Goal: Feedback & Contribution: Contribute content

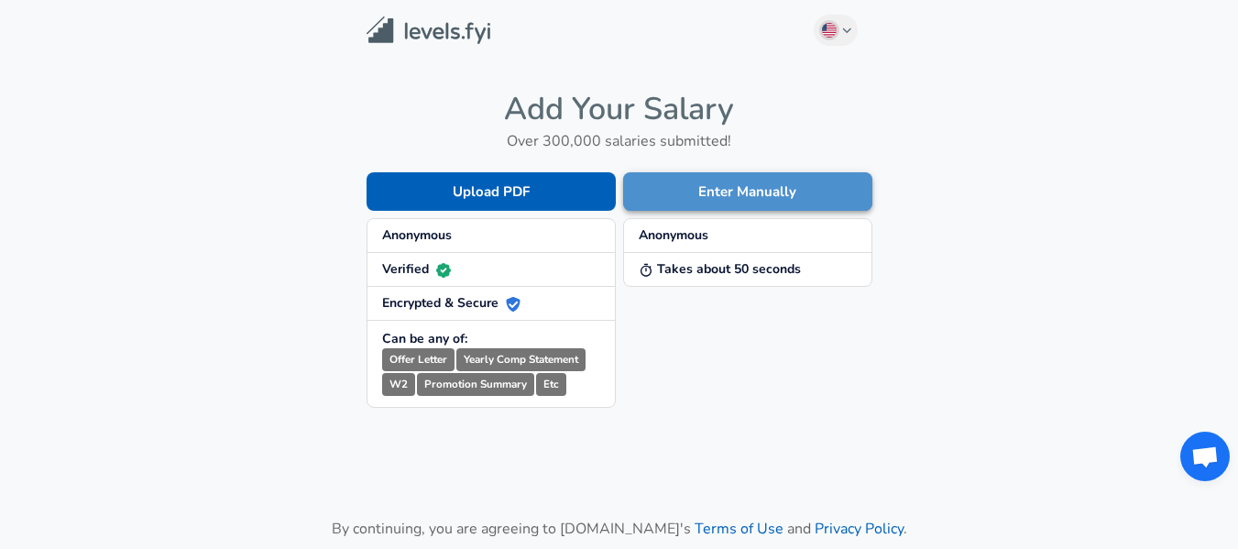
click at [730, 192] on button "Enter Manually" at bounding box center [747, 191] width 249 height 38
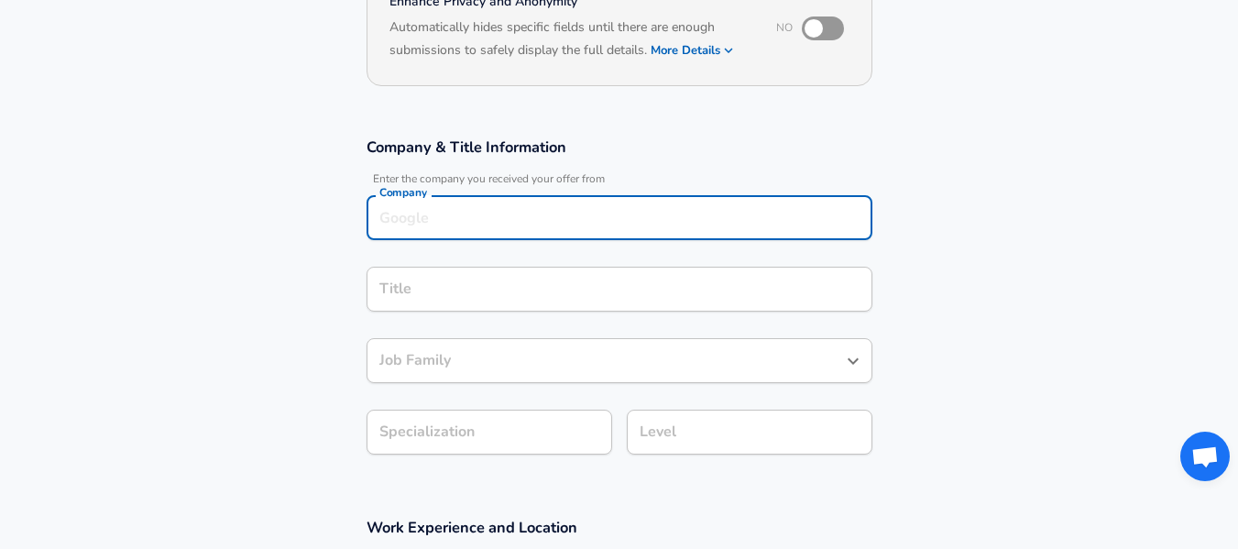
scroll to position [229, 0]
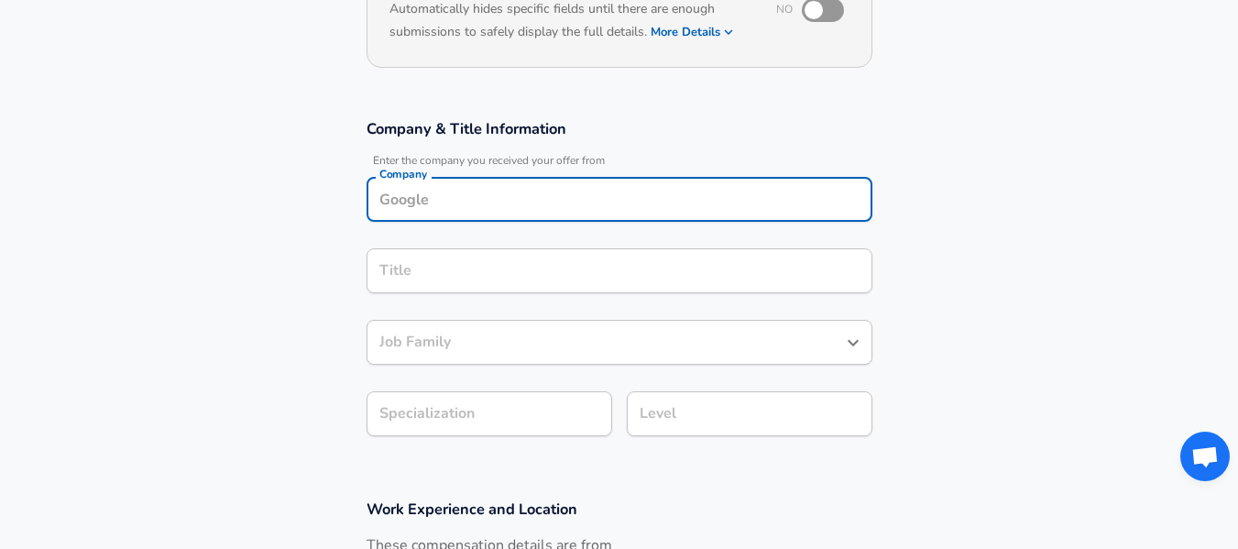
click at [679, 208] on input "Company" at bounding box center [619, 199] width 489 height 28
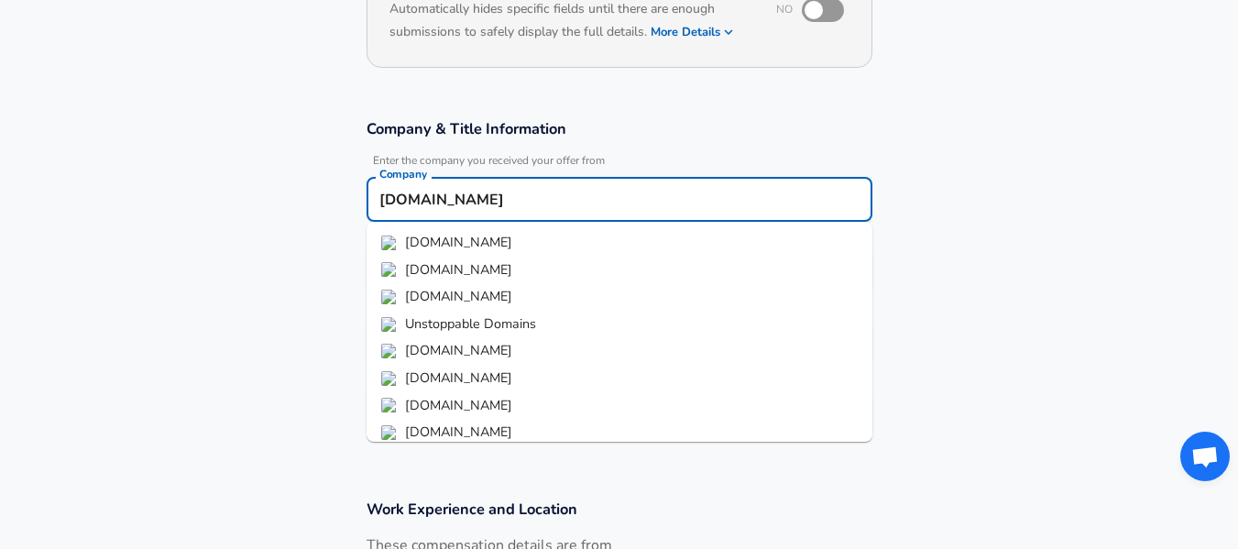
type input "[DOMAIN_NAME]"
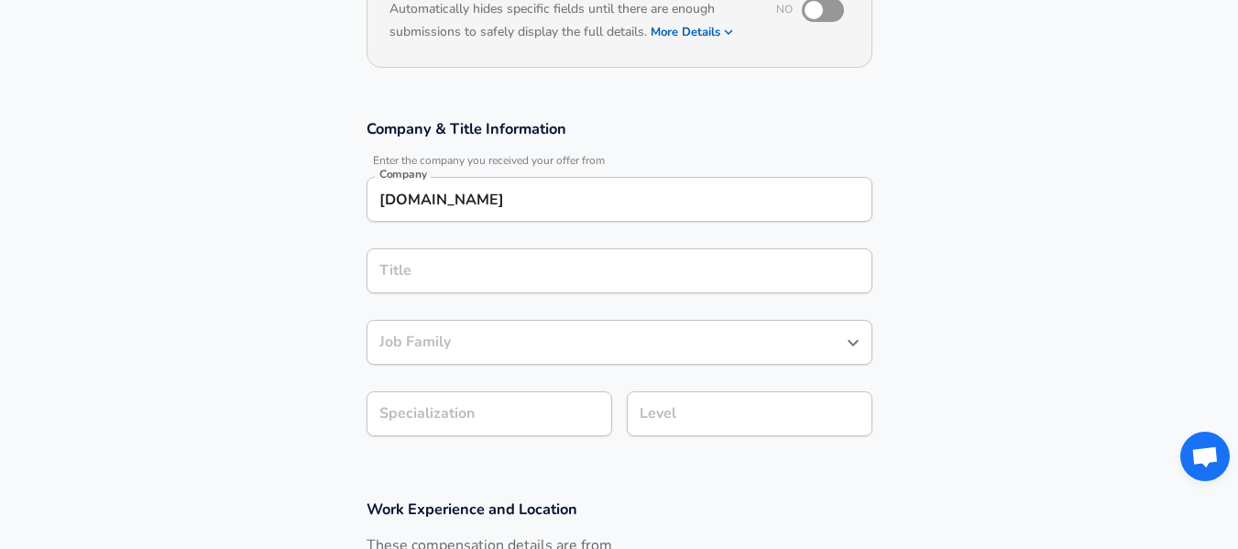
click at [986, 219] on section "Company & Title Information Enter the company you received your offer from Comp…" at bounding box center [619, 287] width 1238 height 380
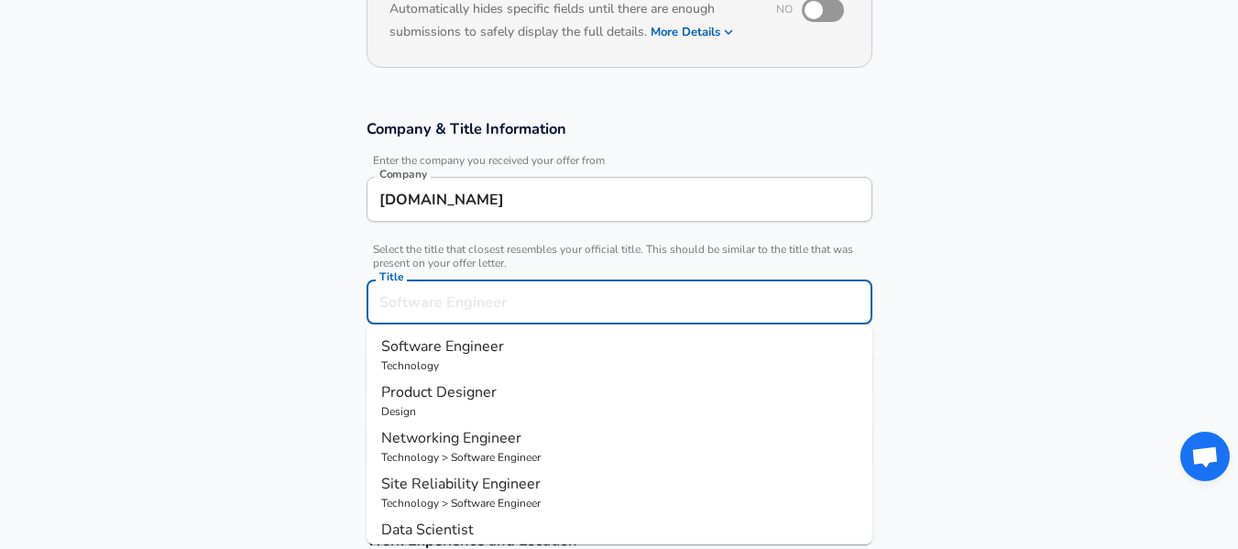
scroll to position [266, 0]
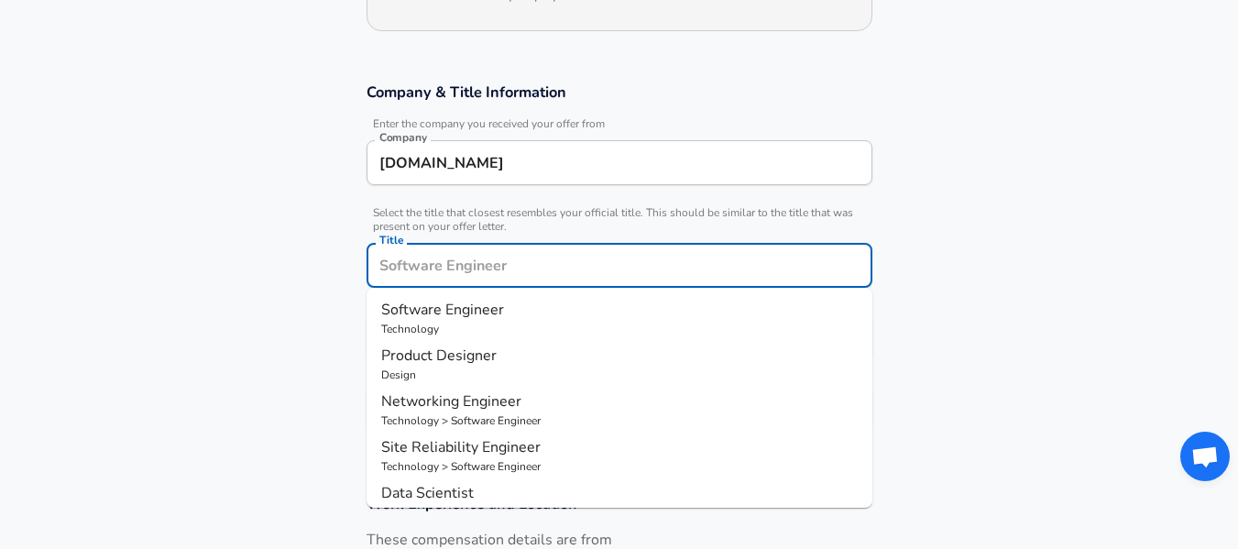
click at [717, 275] on input "Title" at bounding box center [619, 265] width 489 height 28
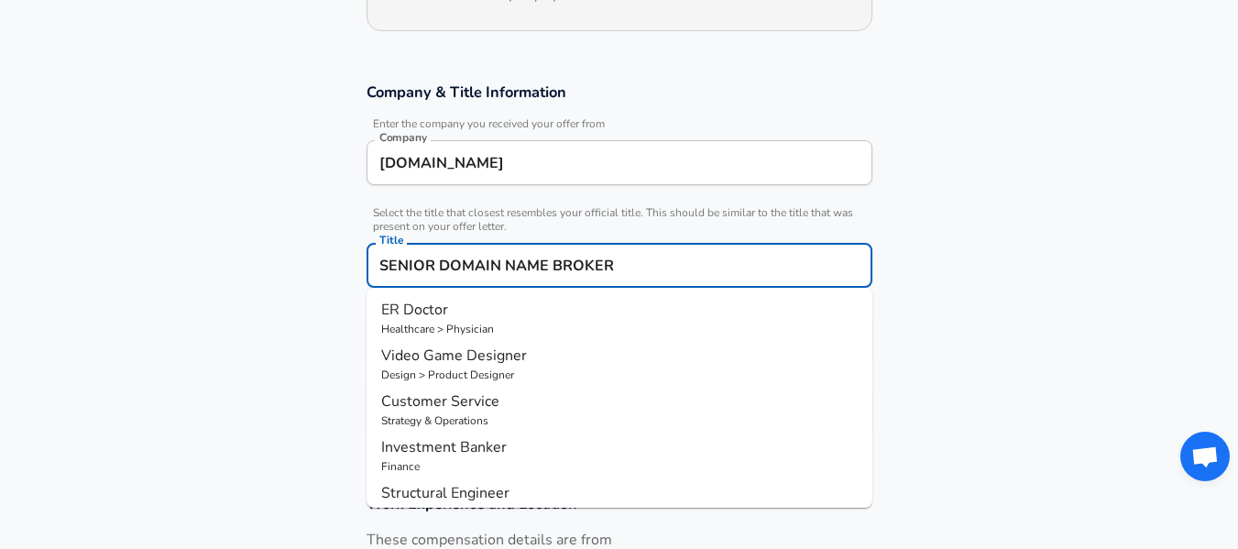
type input "SENIOR DOMAIN NAME BROKER"
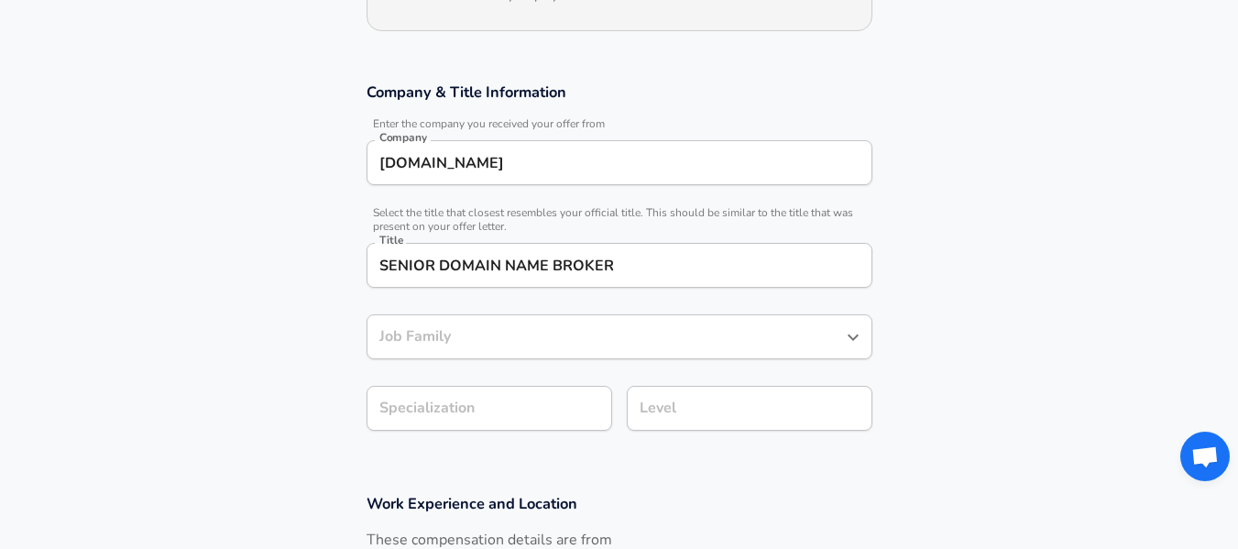
click at [1026, 279] on section "Company & Title Information Enter the company you received your offer from Comp…" at bounding box center [619, 265] width 1238 height 411
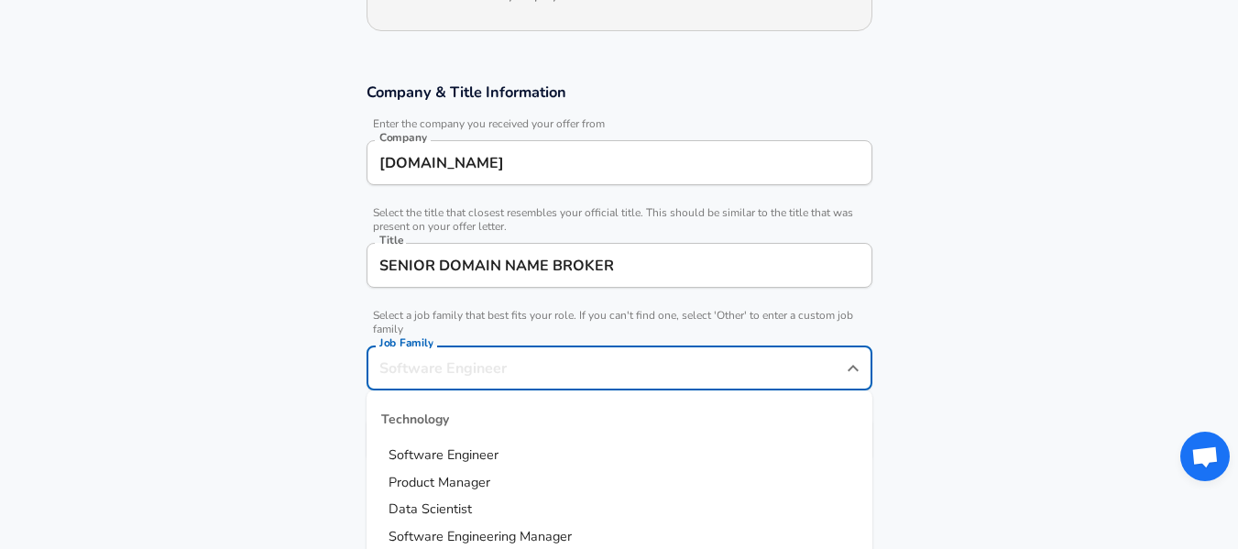
scroll to position [302, 0]
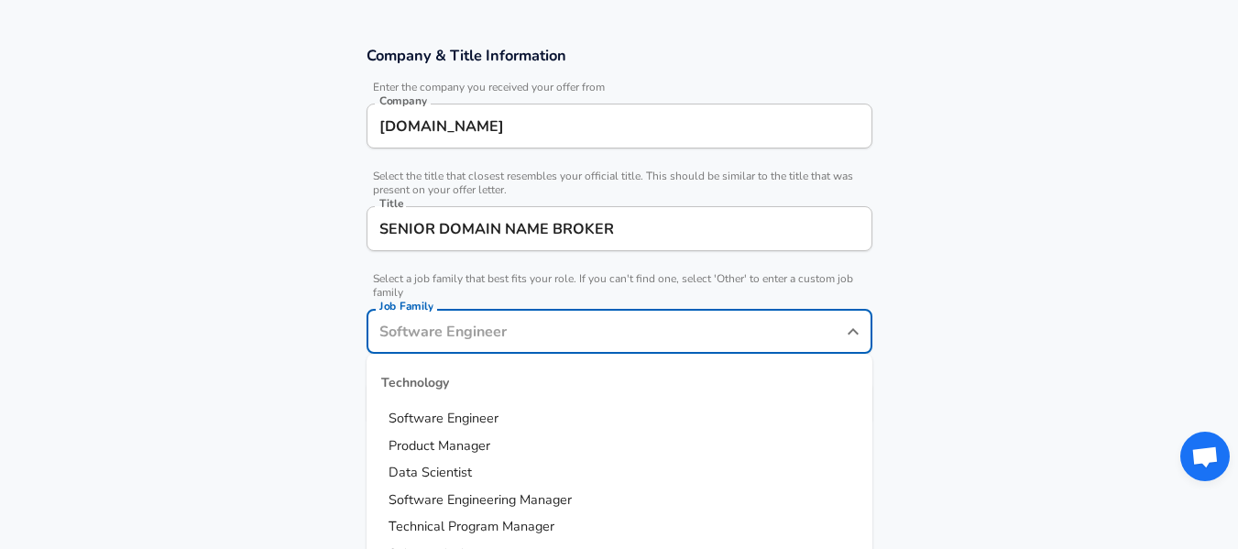
click at [690, 338] on input "Job Family" at bounding box center [606, 331] width 462 height 28
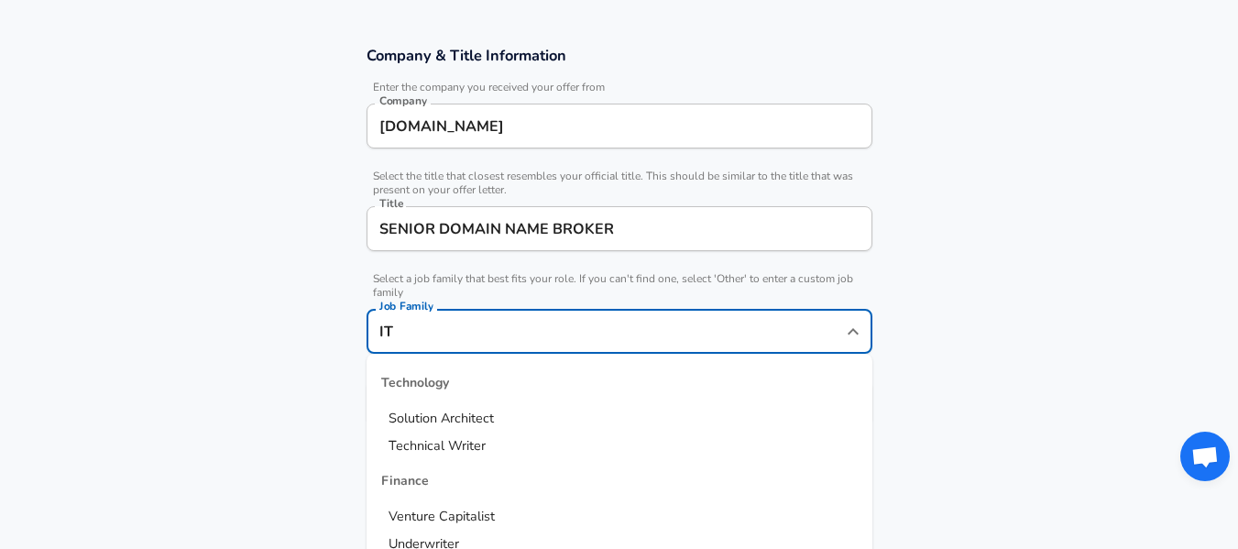
type input "I"
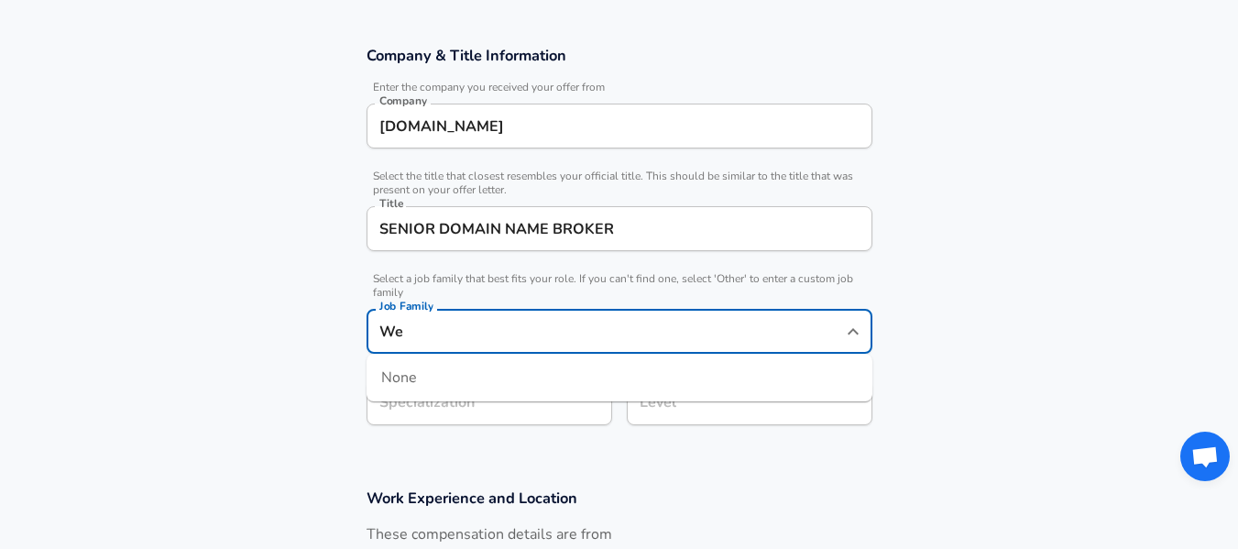
type input "W"
type input "d"
type input "b"
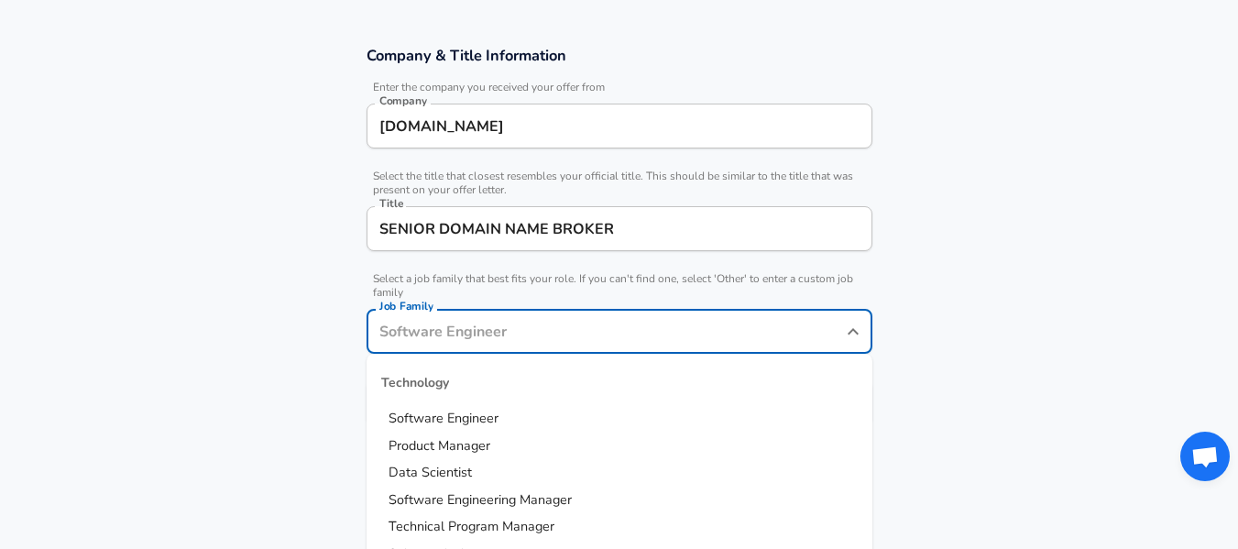
click at [578, 443] on li "Product Manager" at bounding box center [620, 446] width 506 height 27
type input "Product Manager"
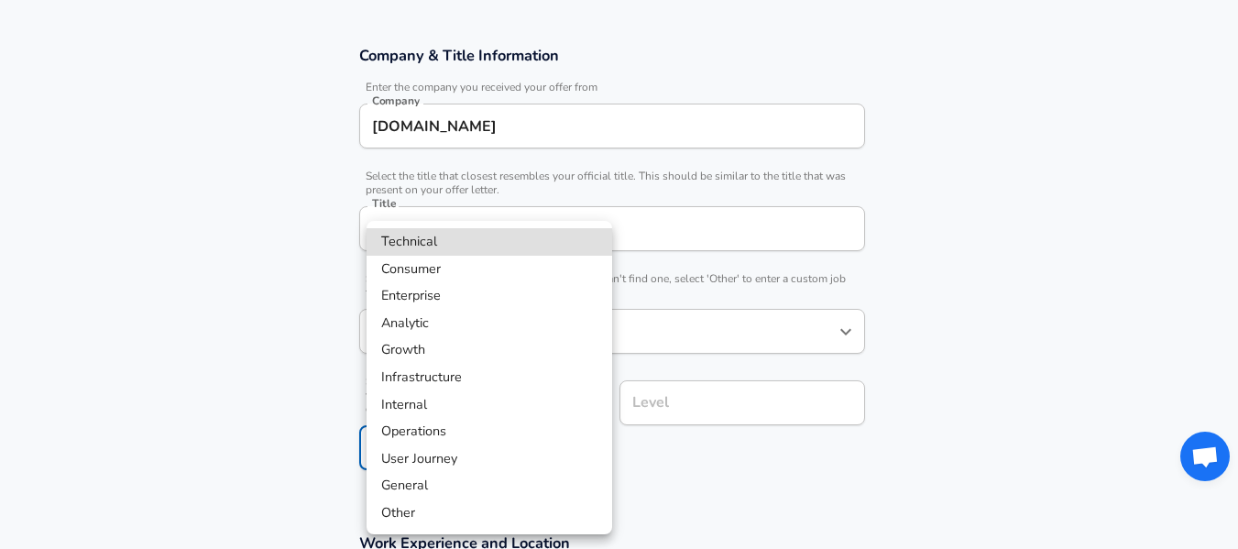
scroll to position [357, 0]
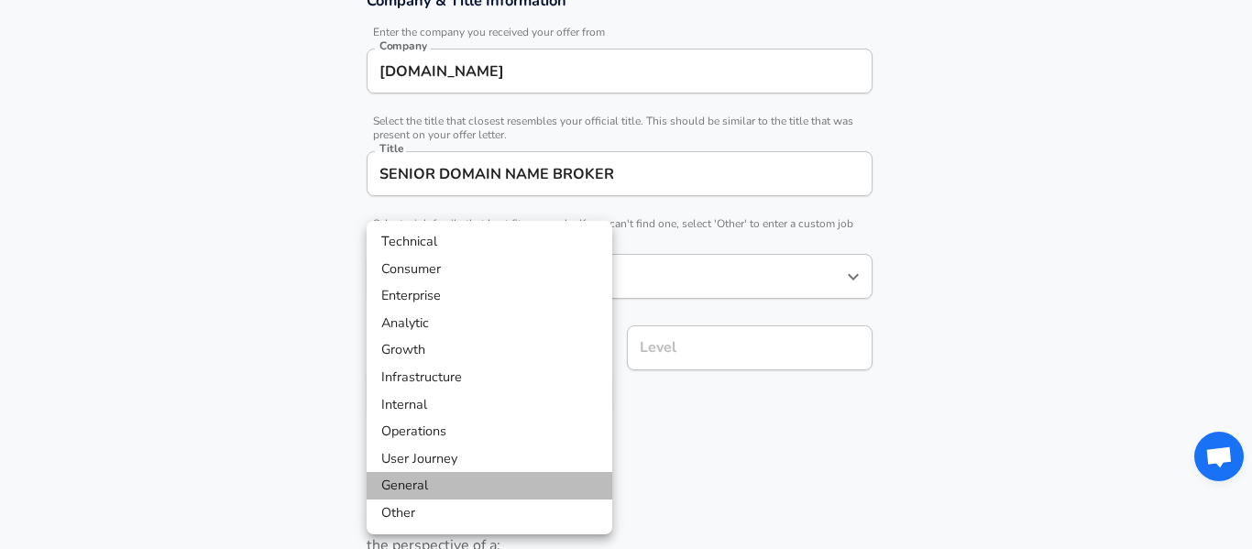
click at [529, 481] on li "General" at bounding box center [490, 485] width 246 height 27
type input "General"
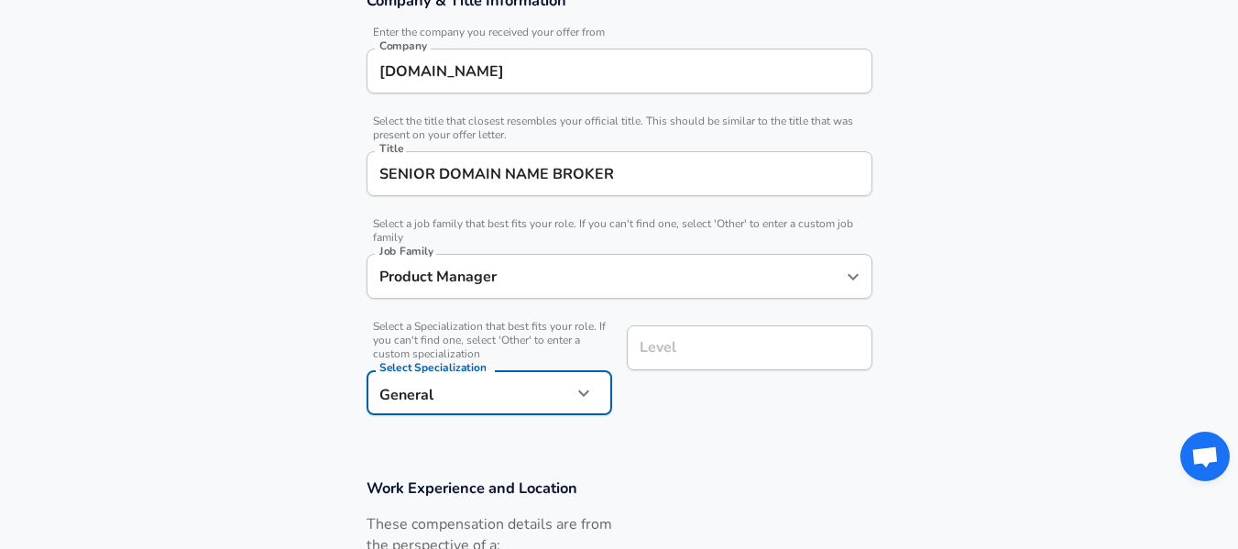
scroll to position [394, 0]
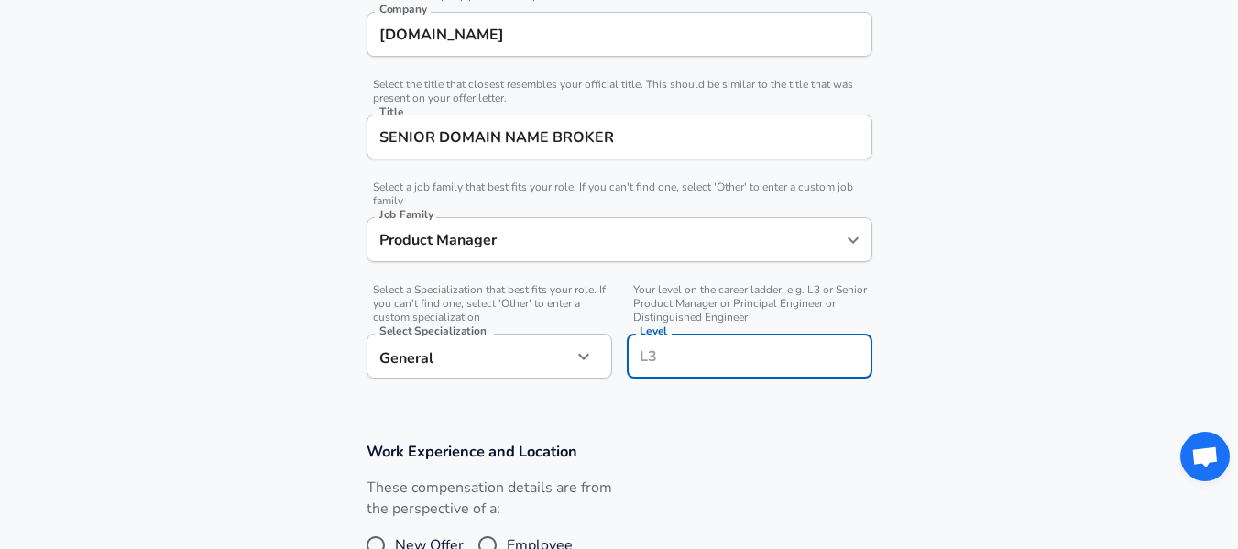
click at [717, 341] on div "Level" at bounding box center [750, 356] width 246 height 45
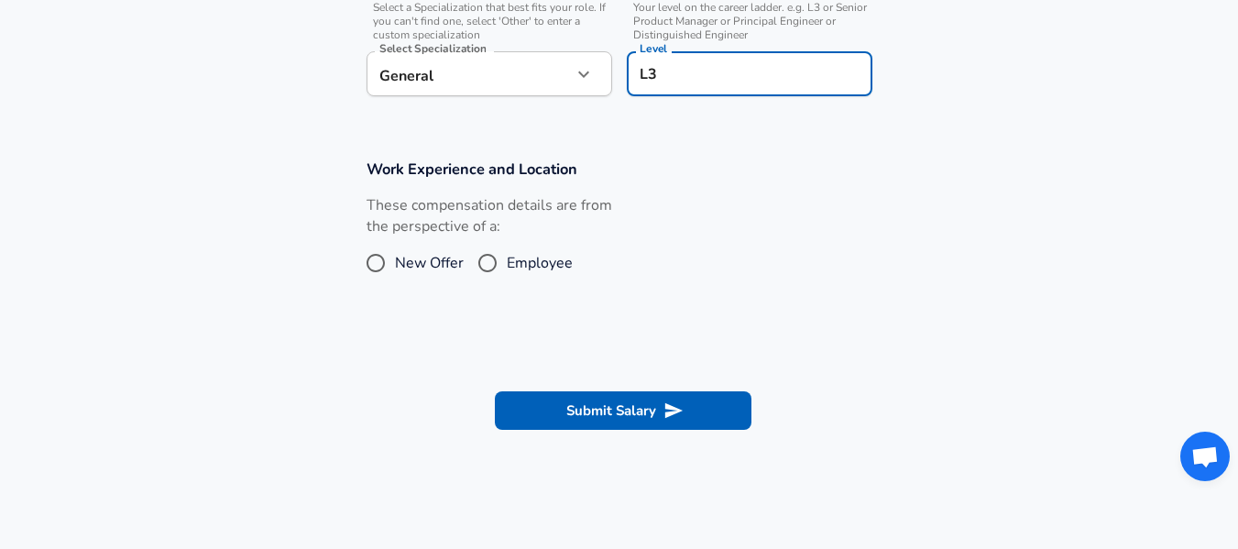
scroll to position [682, 0]
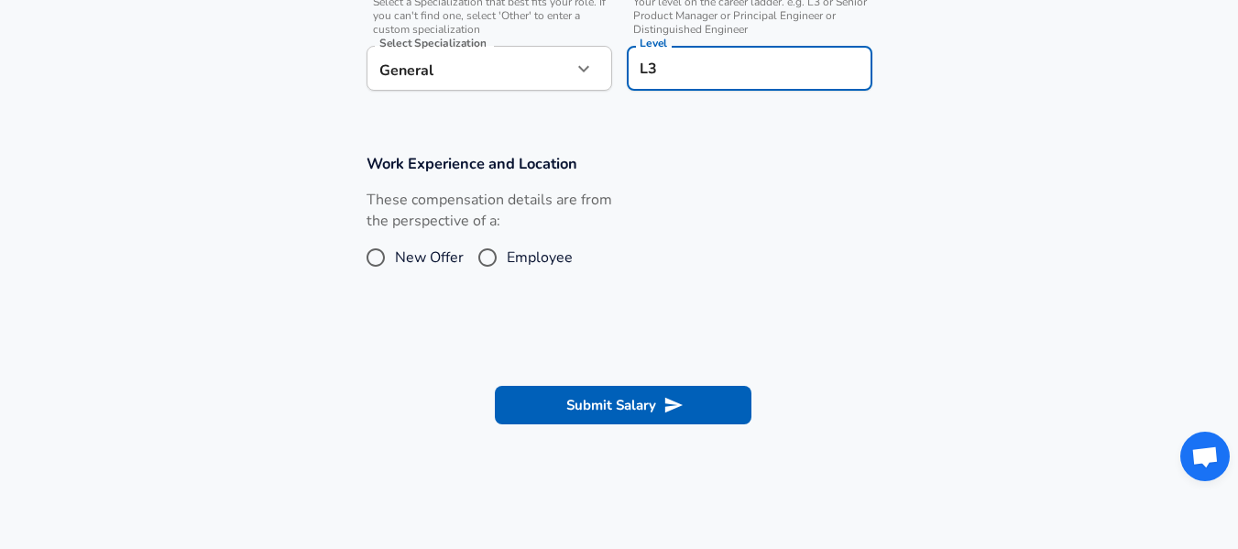
type input "L3"
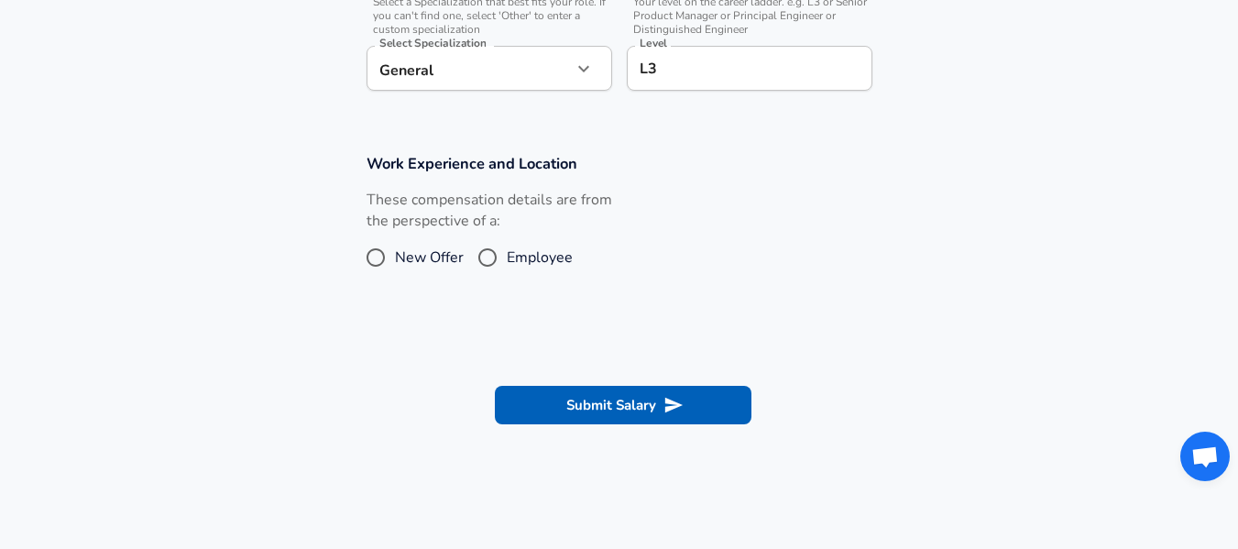
click at [396, 257] on span "New Offer" at bounding box center [429, 257] width 69 height 22
click at [395, 257] on input "New Offer" at bounding box center [375, 257] width 38 height 29
radio input "true"
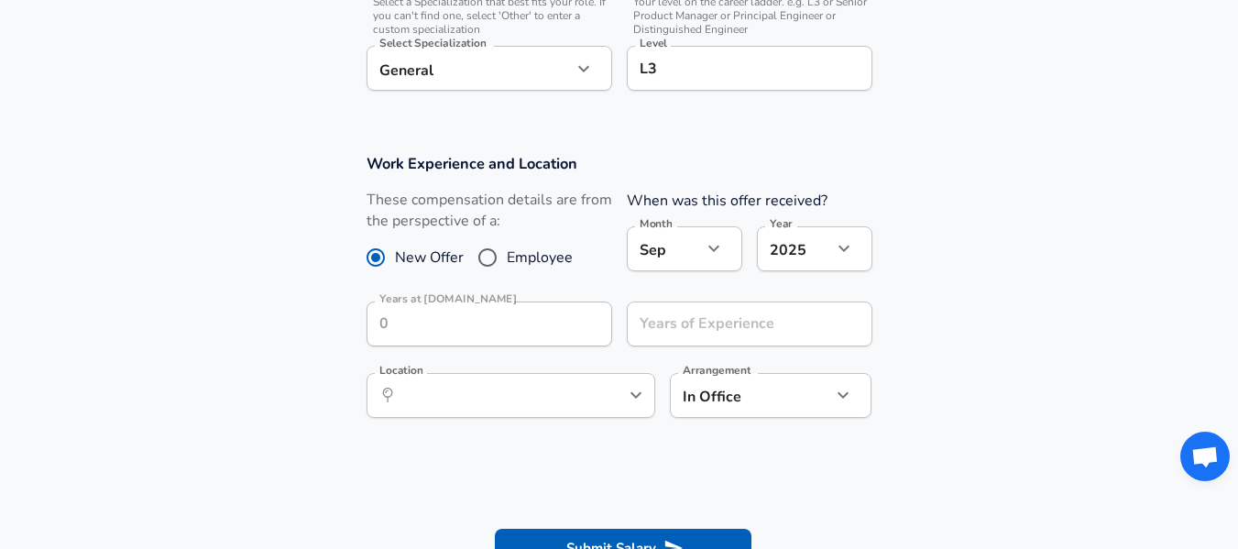
click at [729, 265] on div "[DATE] Month" at bounding box center [684, 248] width 115 height 45
click at [711, 245] on icon "button" at bounding box center [714, 248] width 22 height 22
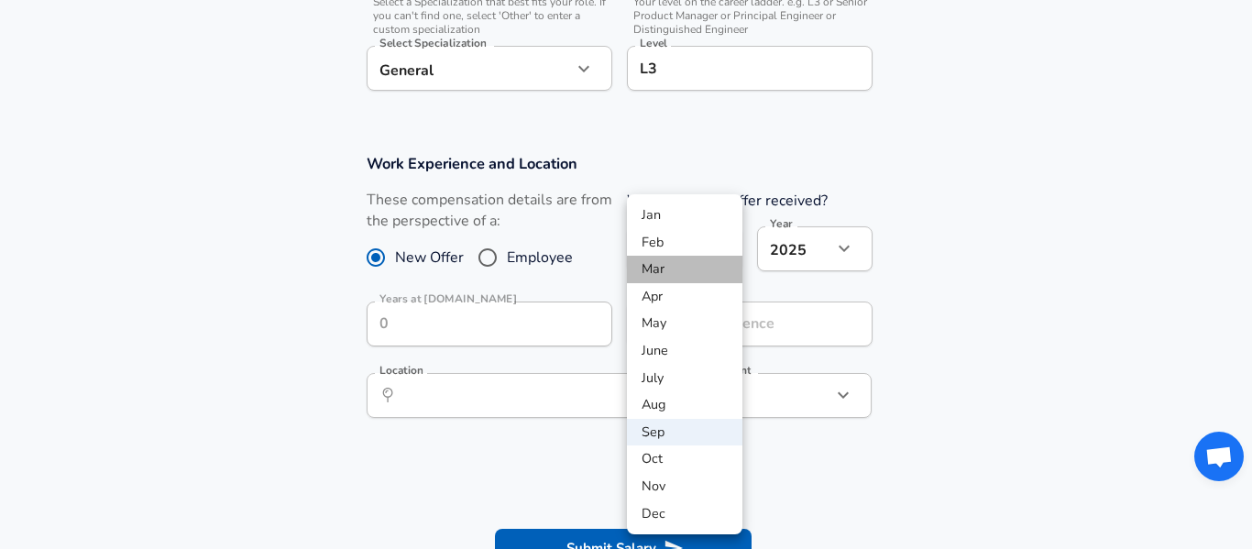
click at [704, 275] on li "Mar" at bounding box center [684, 269] width 115 height 27
type input "3"
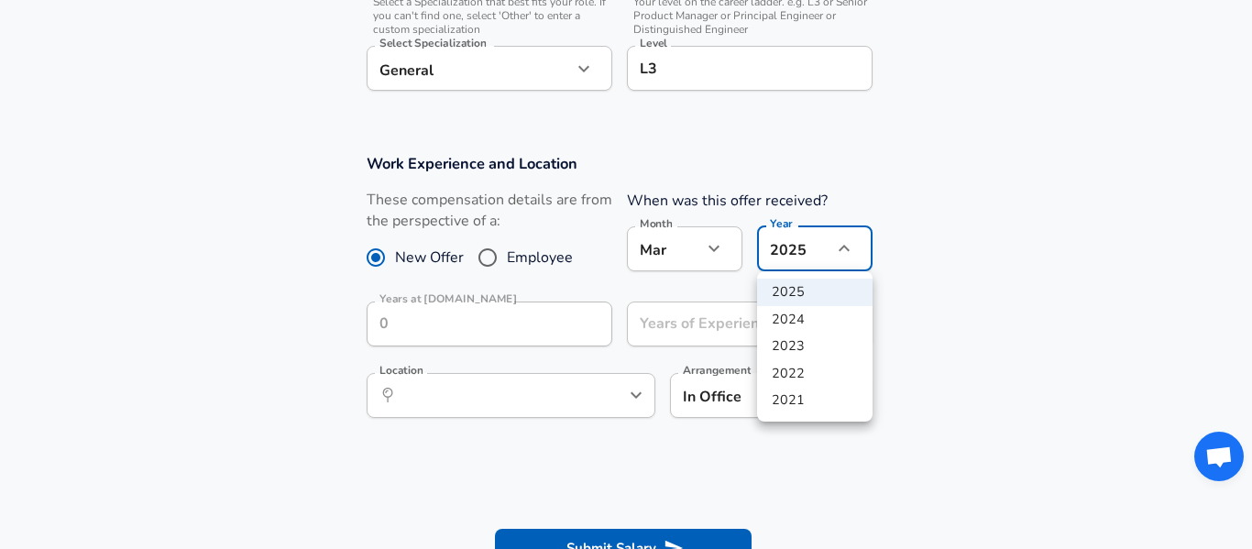
click at [810, 391] on li "2021" at bounding box center [814, 400] width 115 height 27
type input "2021"
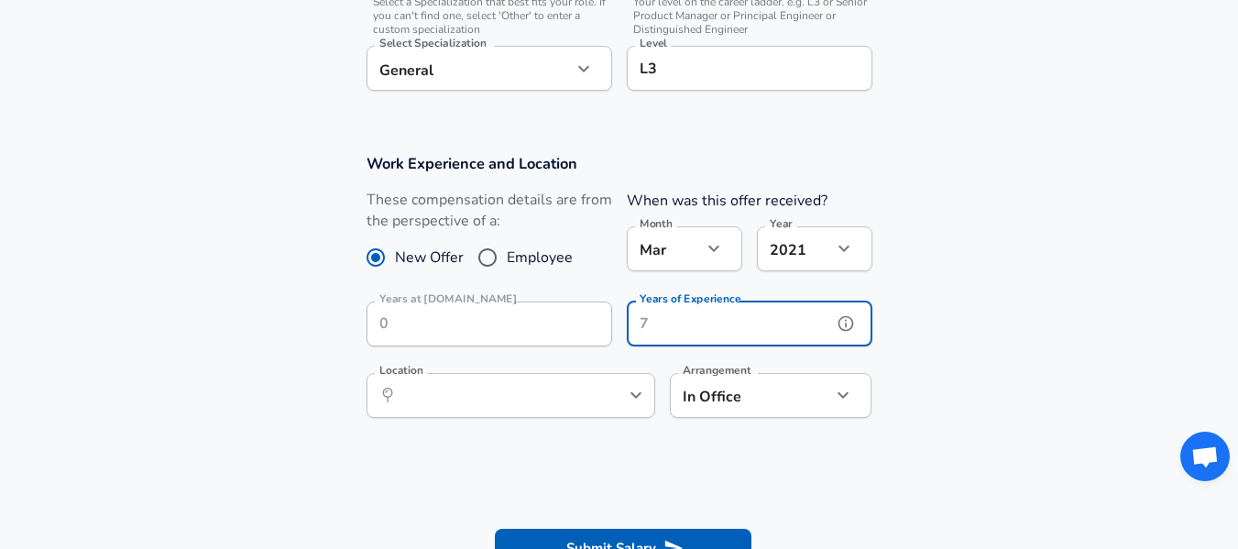
click at [687, 323] on input "Years of Experience" at bounding box center [729, 323] width 205 height 45
type input "0"
type input "4"
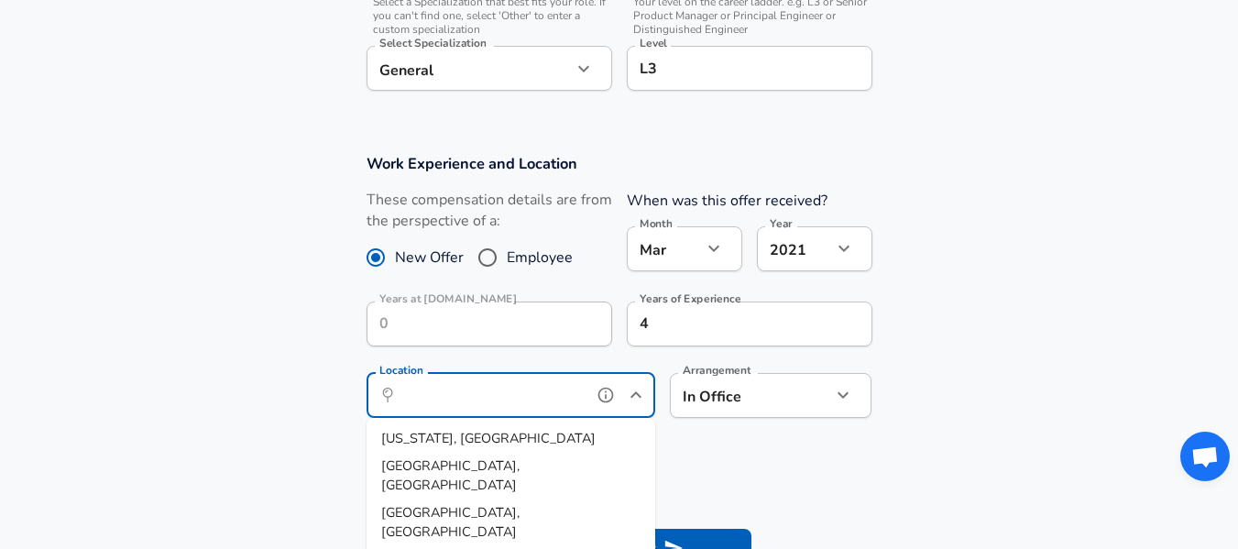
click at [410, 402] on input "Location" at bounding box center [491, 395] width 188 height 28
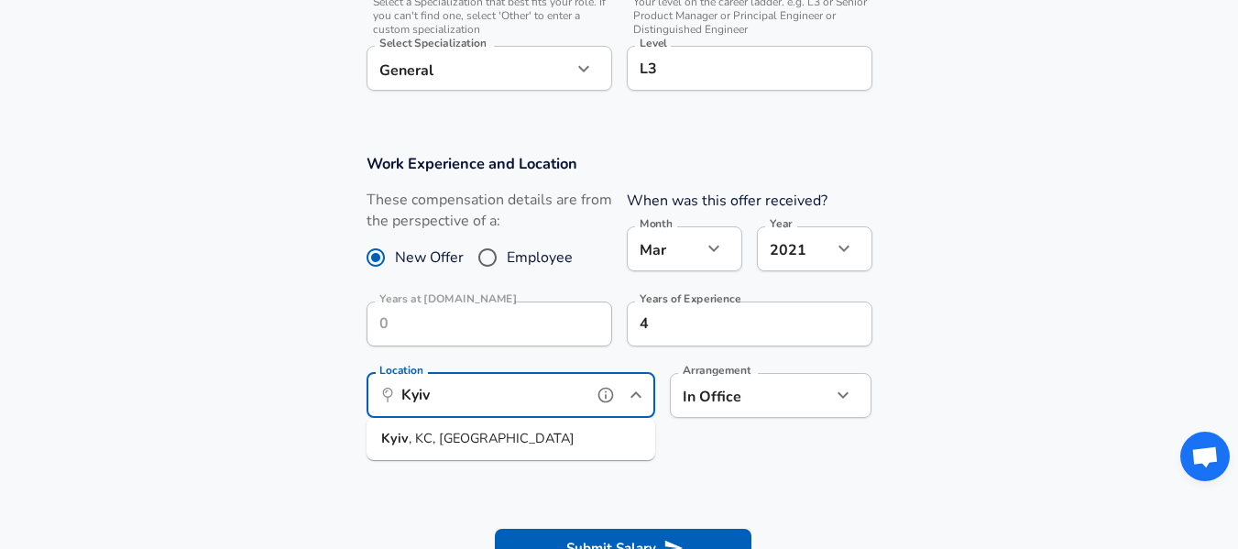
click at [427, 431] on span ", KC, [GEOGRAPHIC_DATA]" at bounding box center [492, 438] width 166 height 18
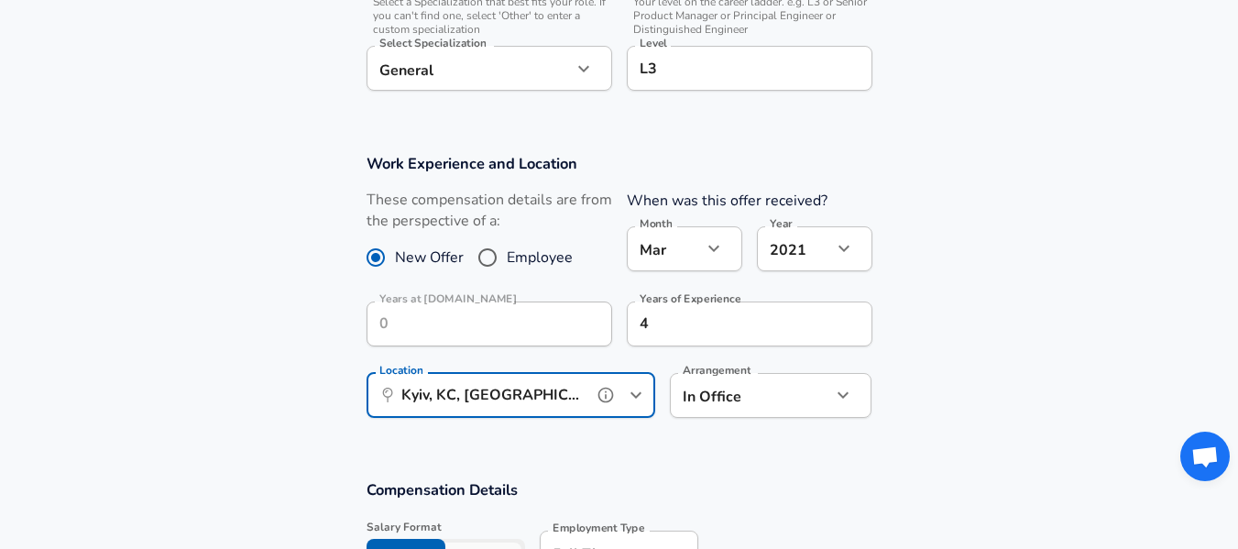
type input "Kyiv, KC, [GEOGRAPHIC_DATA]"
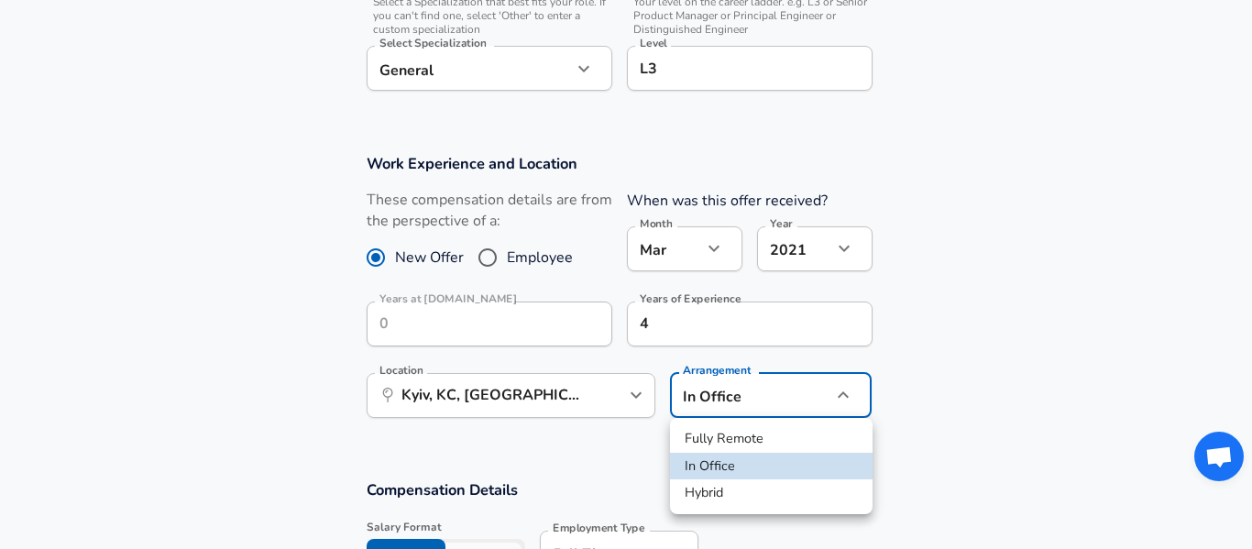
click at [728, 391] on div at bounding box center [626, 274] width 1252 height 549
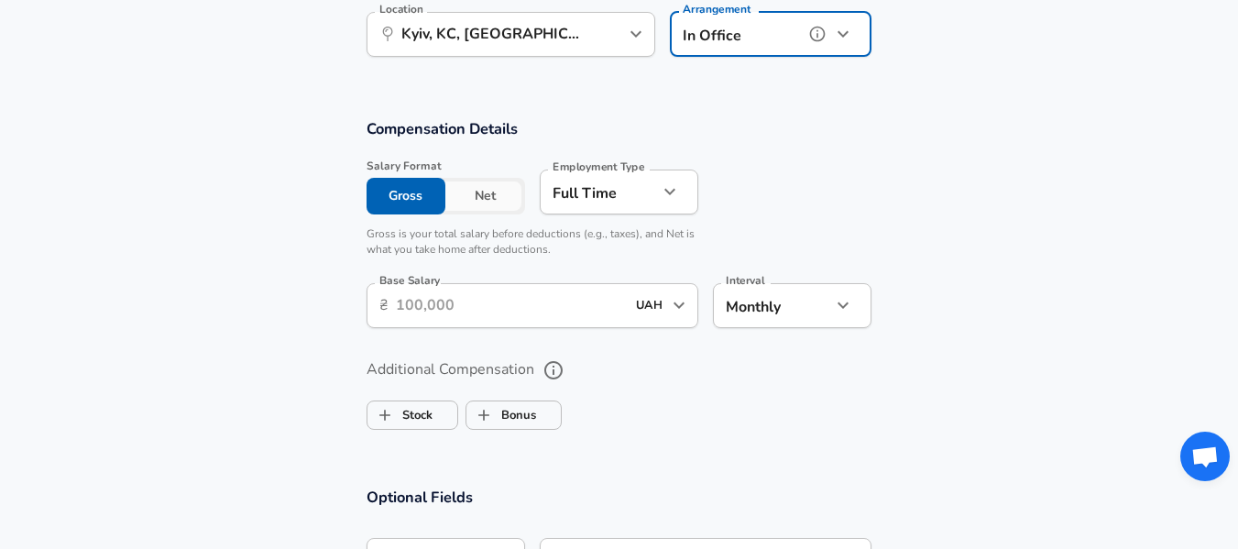
scroll to position [1038, 0]
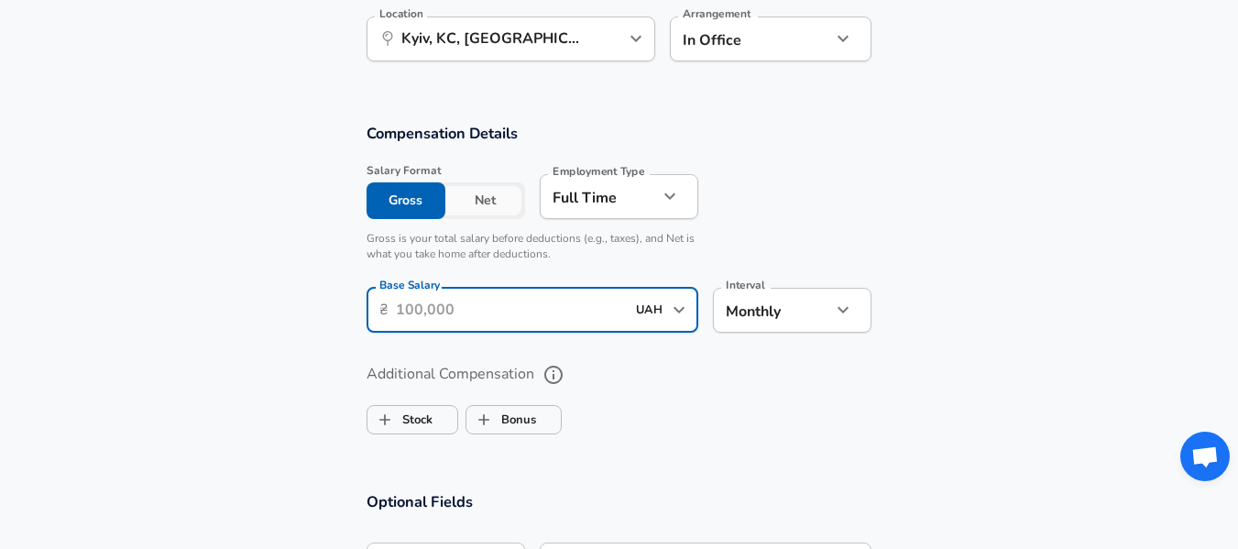
click at [547, 295] on input "Base Salary" at bounding box center [511, 310] width 230 height 45
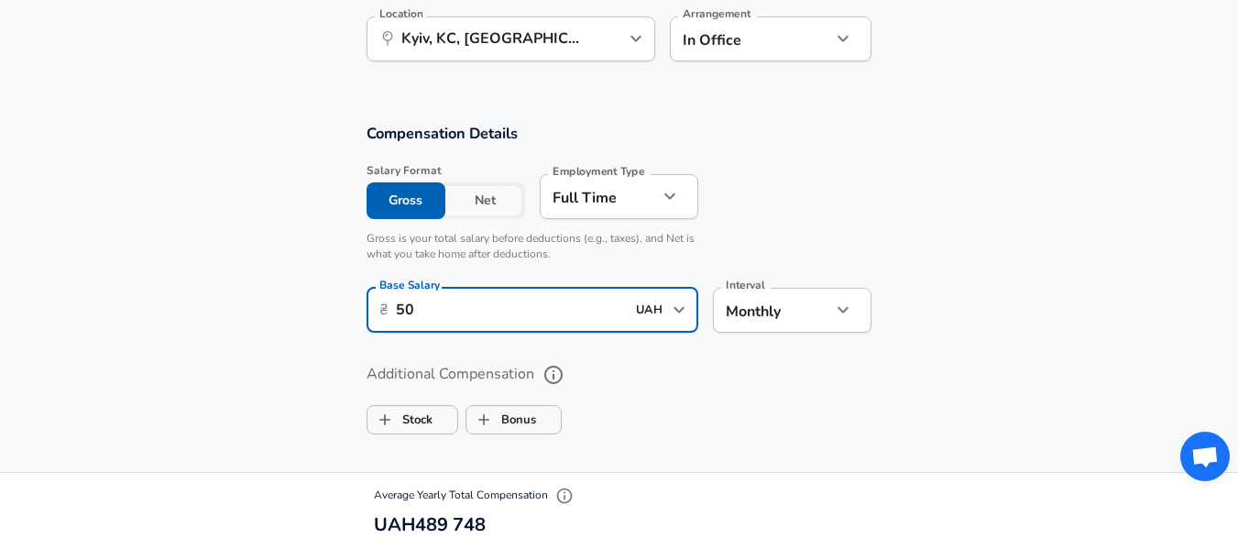
type input "5"
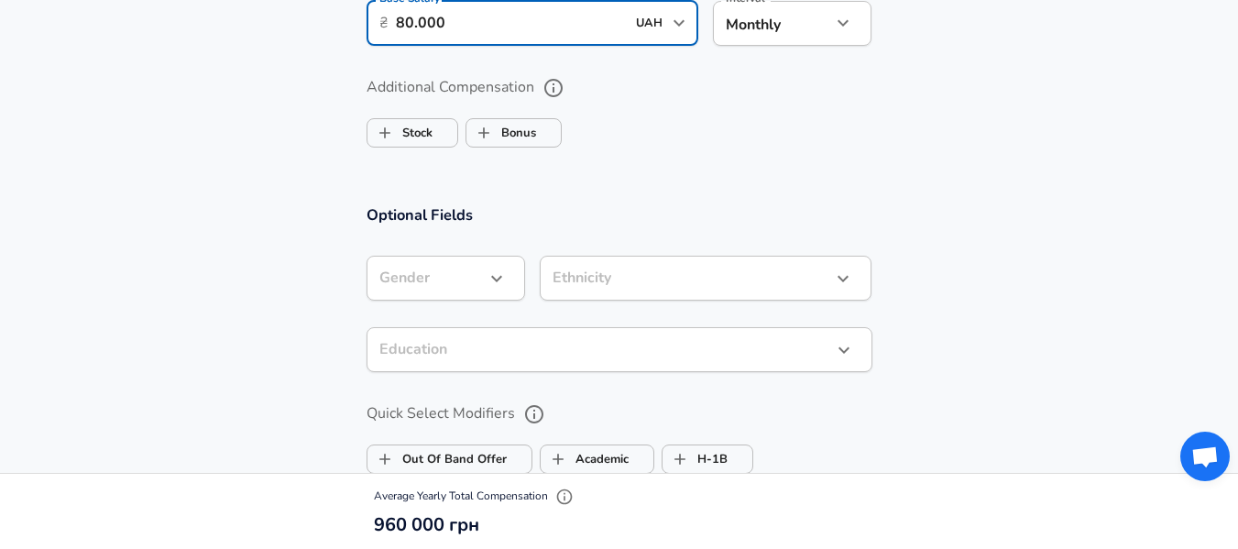
type input "80.000"
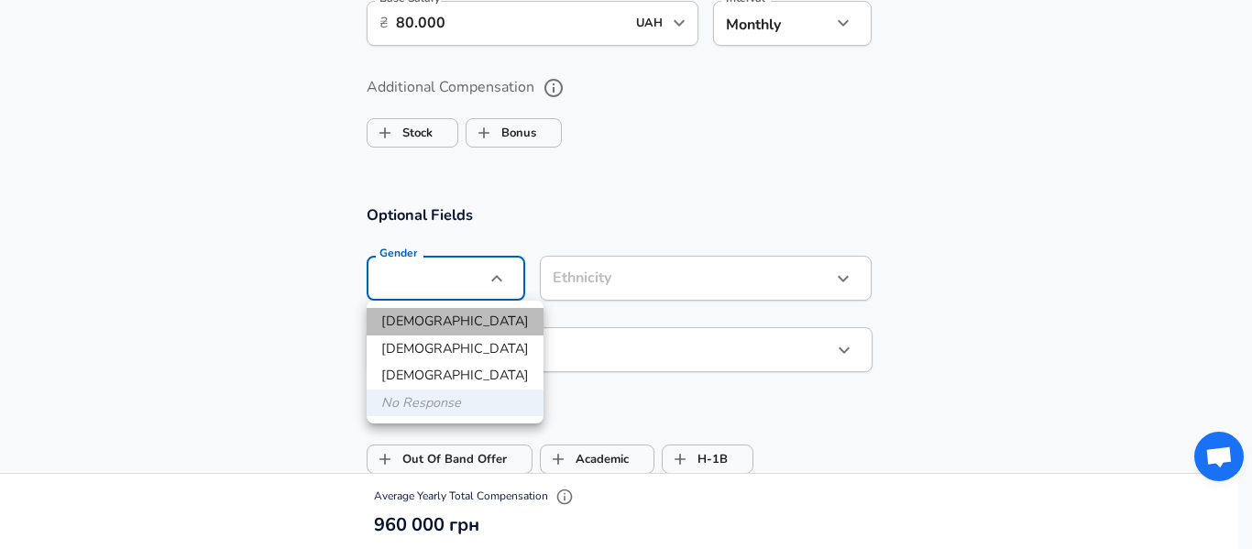
click at [474, 313] on li "[DEMOGRAPHIC_DATA]" at bounding box center [455, 321] width 177 height 27
type input "[DEMOGRAPHIC_DATA]"
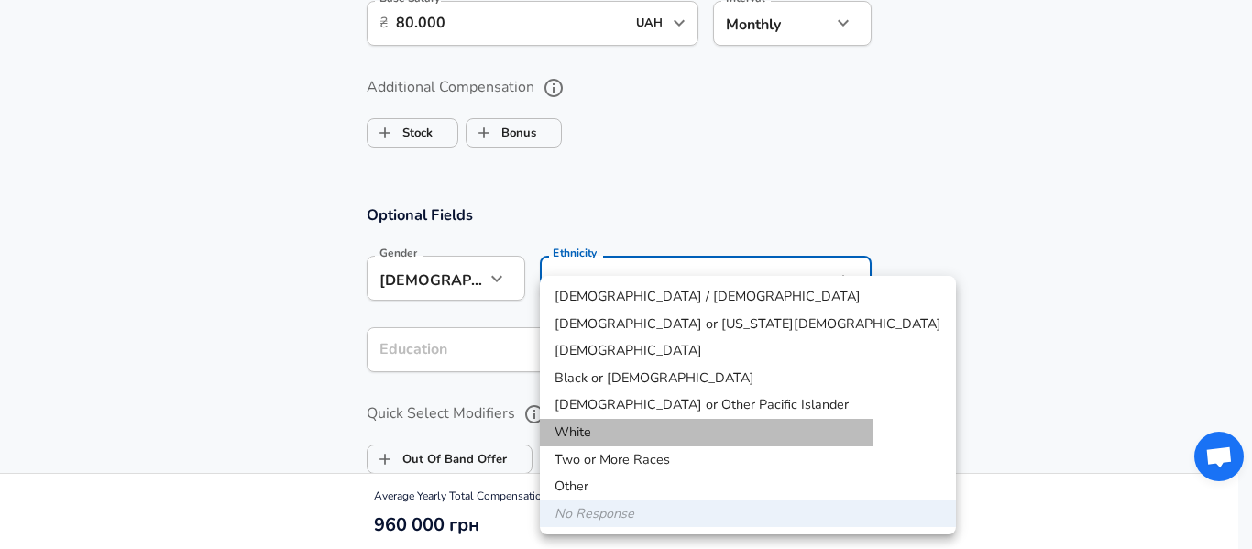
click at [608, 433] on li "White" at bounding box center [748, 432] width 416 height 27
type input "White"
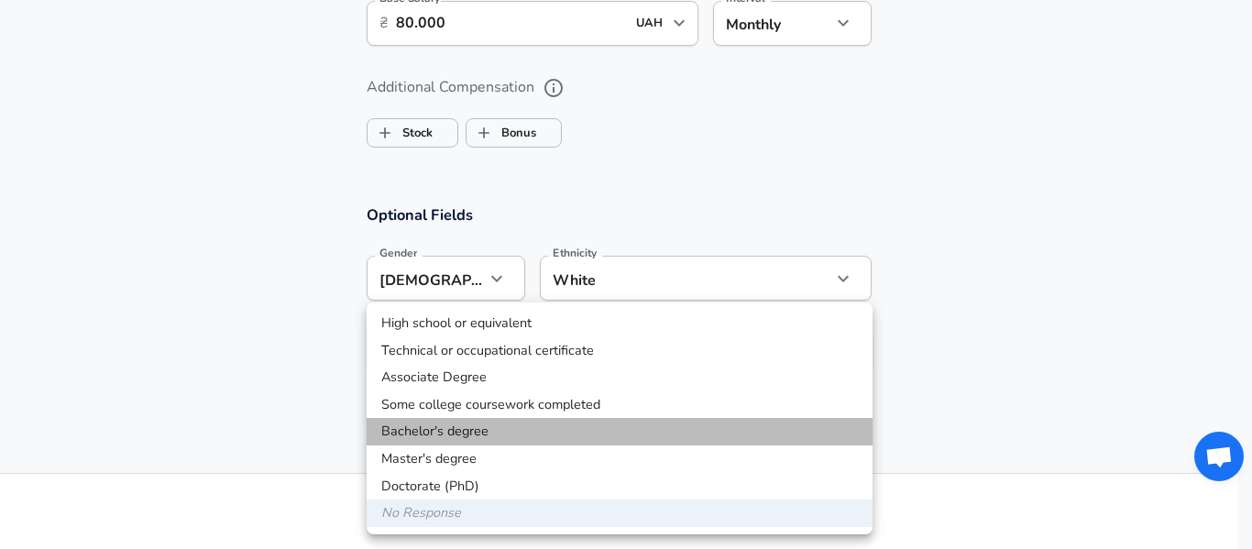
click at [509, 437] on li "Bachelor's degree" at bounding box center [620, 431] width 506 height 27
type input "Bachelors degree"
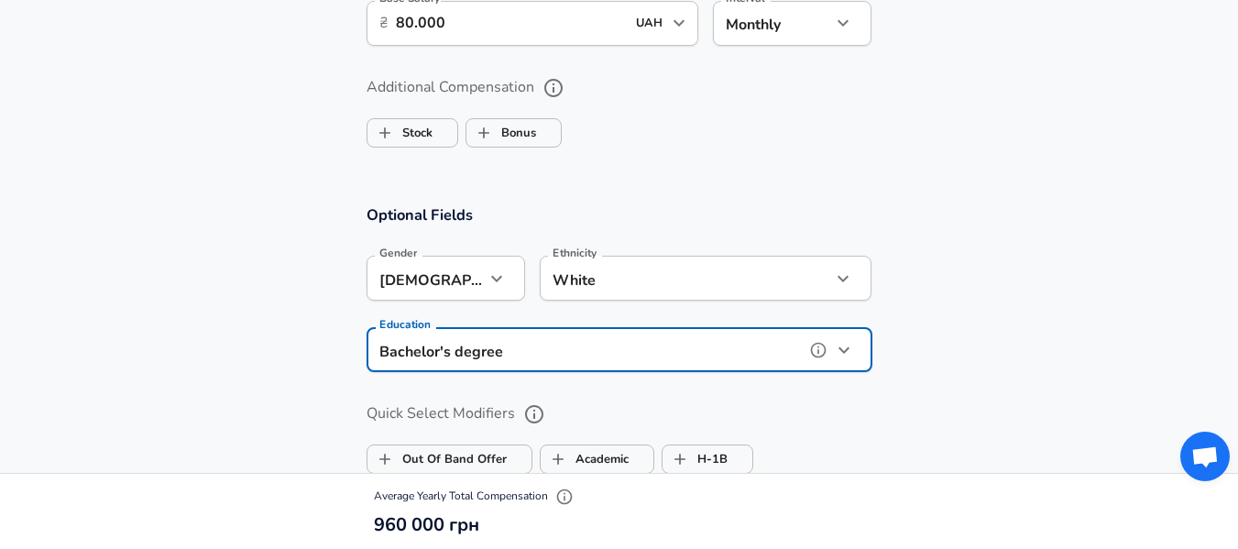
scroll to position [1639, 0]
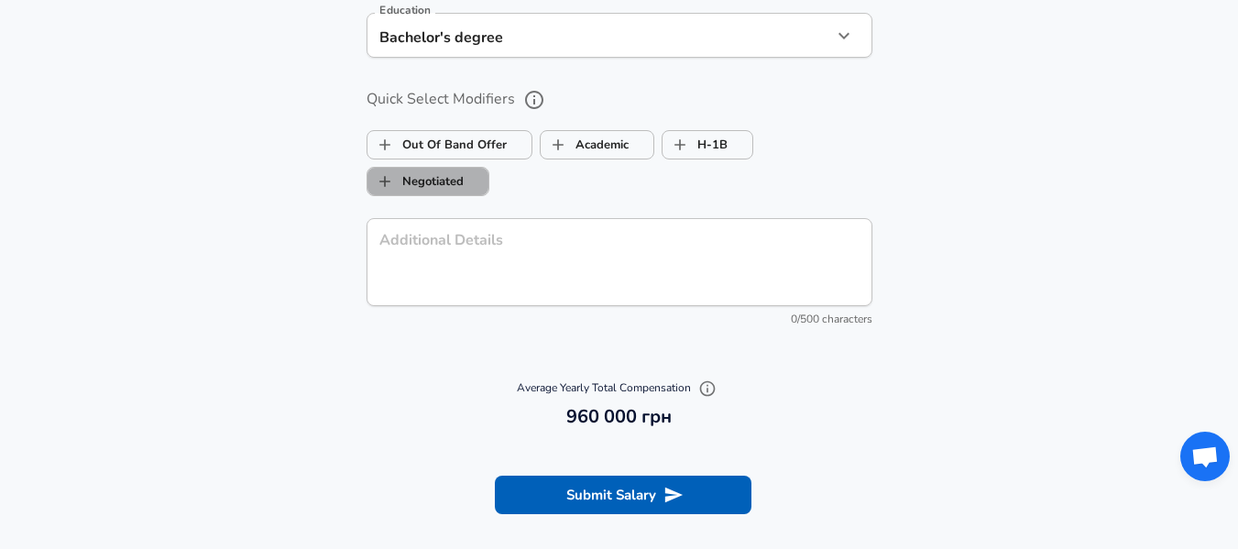
click at [470, 173] on span "Negotiated" at bounding box center [427, 181] width 121 height 35
checkbox input "true"
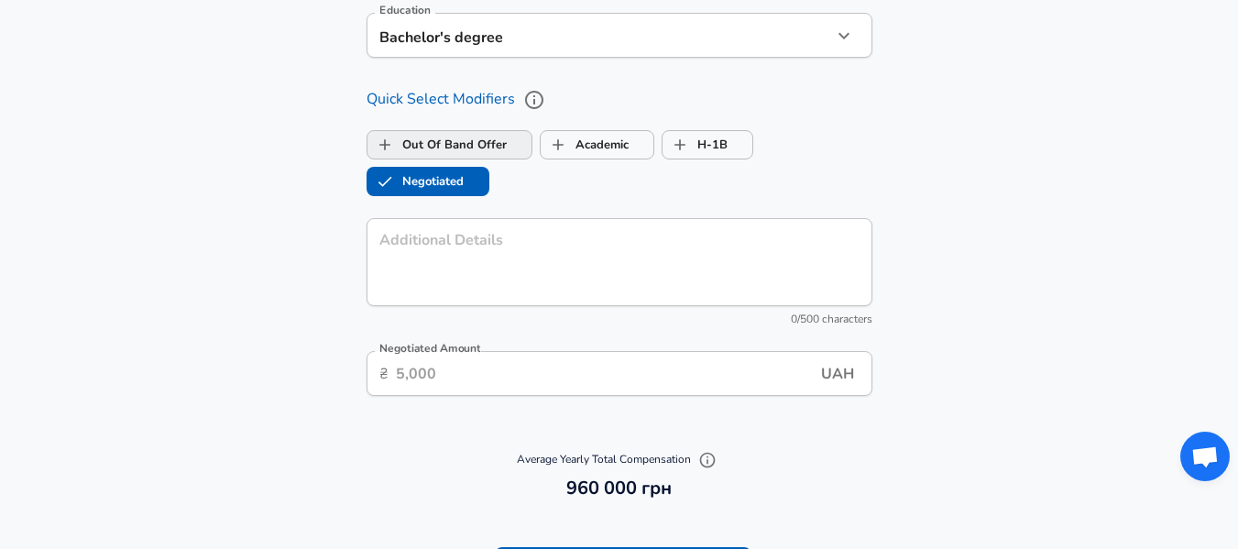
click at [492, 149] on label "Out Of Band Offer" at bounding box center [436, 144] width 139 height 35
checkbox input "true"
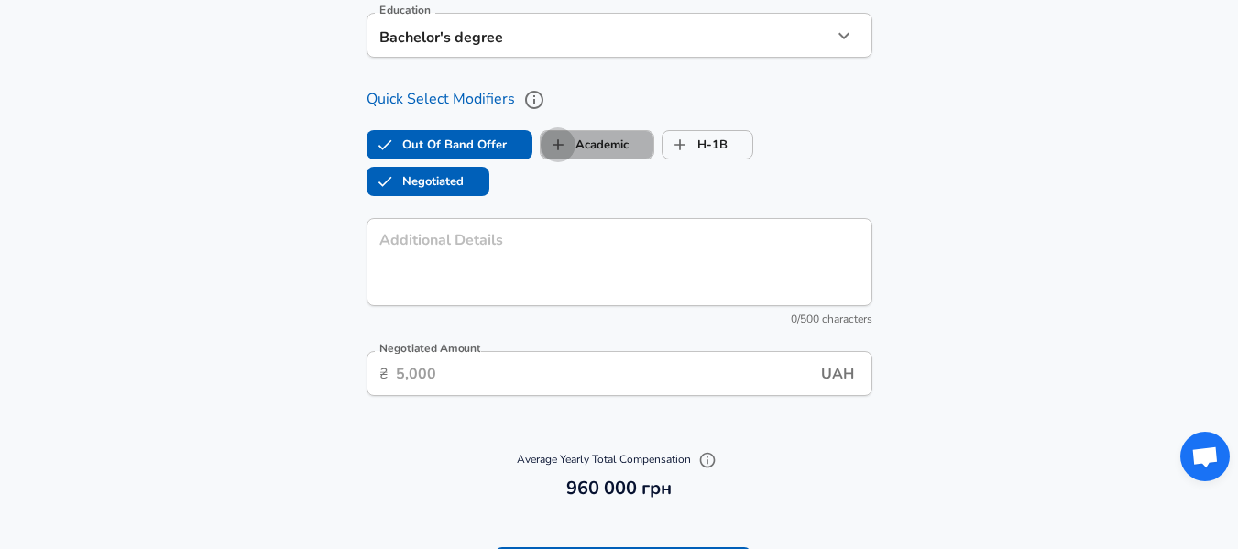
click at [565, 147] on input "Academic" at bounding box center [558, 144] width 35 height 35
checkbox input "true"
click at [685, 154] on input "H-1B" at bounding box center [680, 144] width 35 height 35
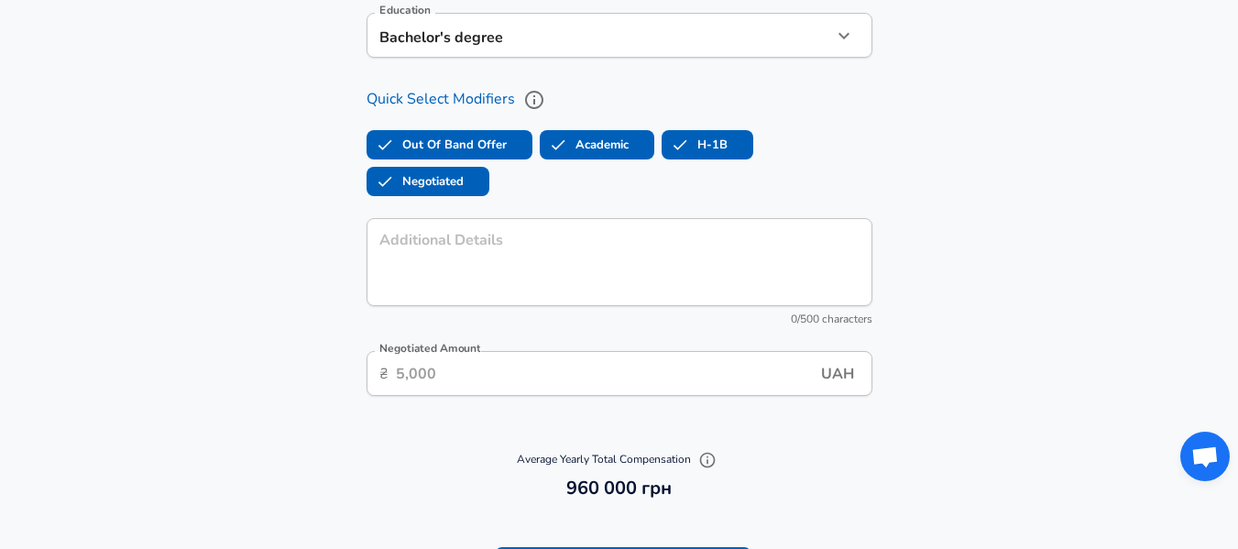
checkbox input "true"
click at [533, 380] on input "Negotiated Amount" at bounding box center [608, 373] width 425 height 45
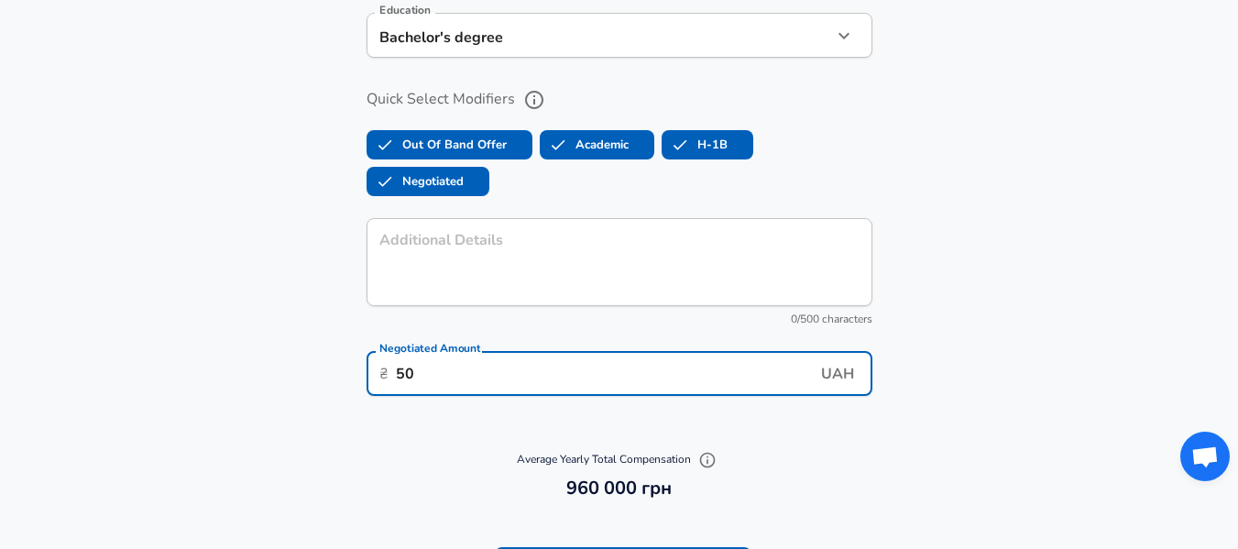
type input "5"
type input "80.000"
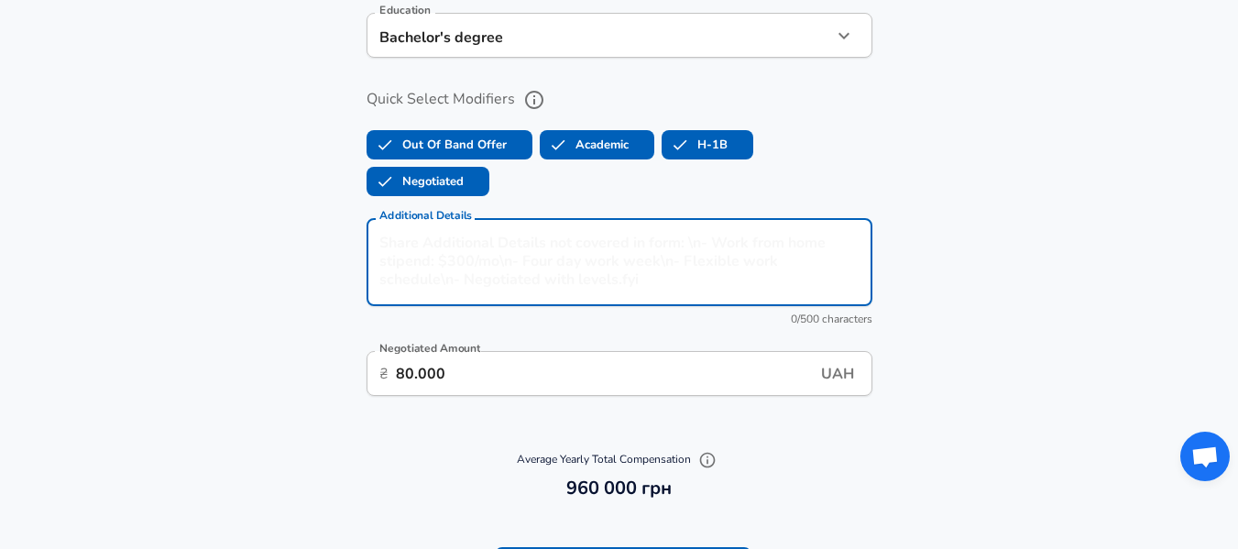
click at [516, 279] on textarea "Additional Details" at bounding box center [619, 263] width 480 height 58
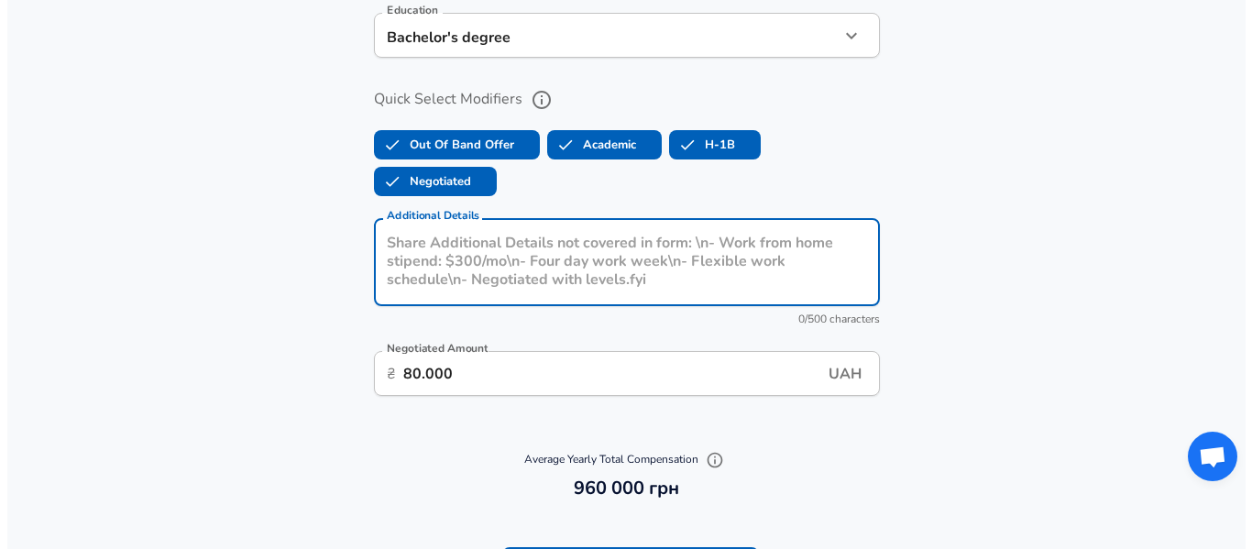
scroll to position [1835, 0]
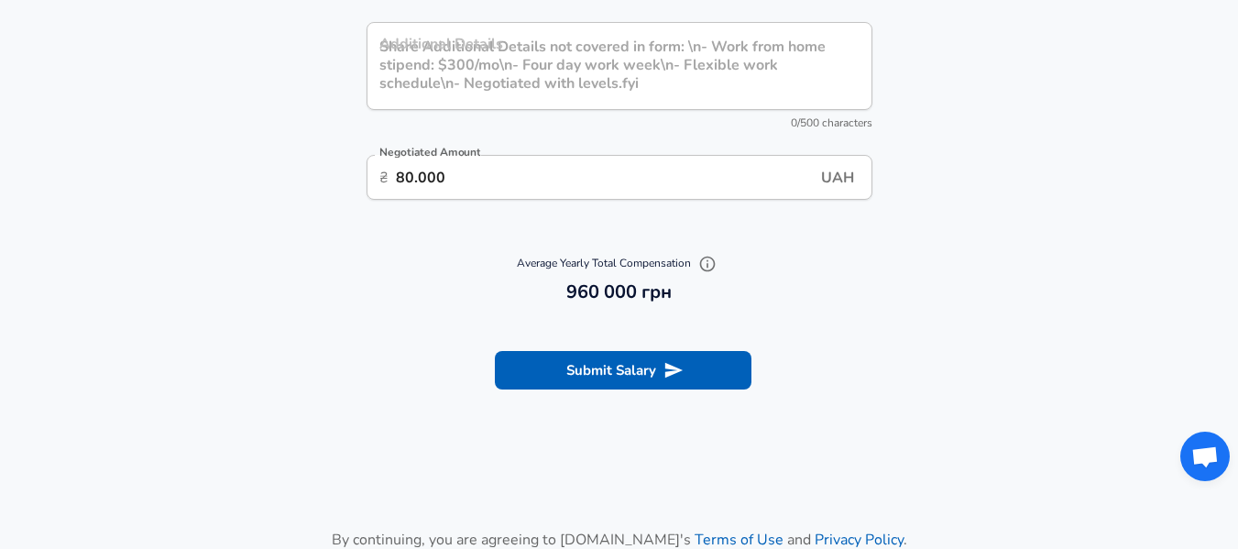
click at [663, 349] on section "Submit Salary" at bounding box center [619, 367] width 1238 height 103
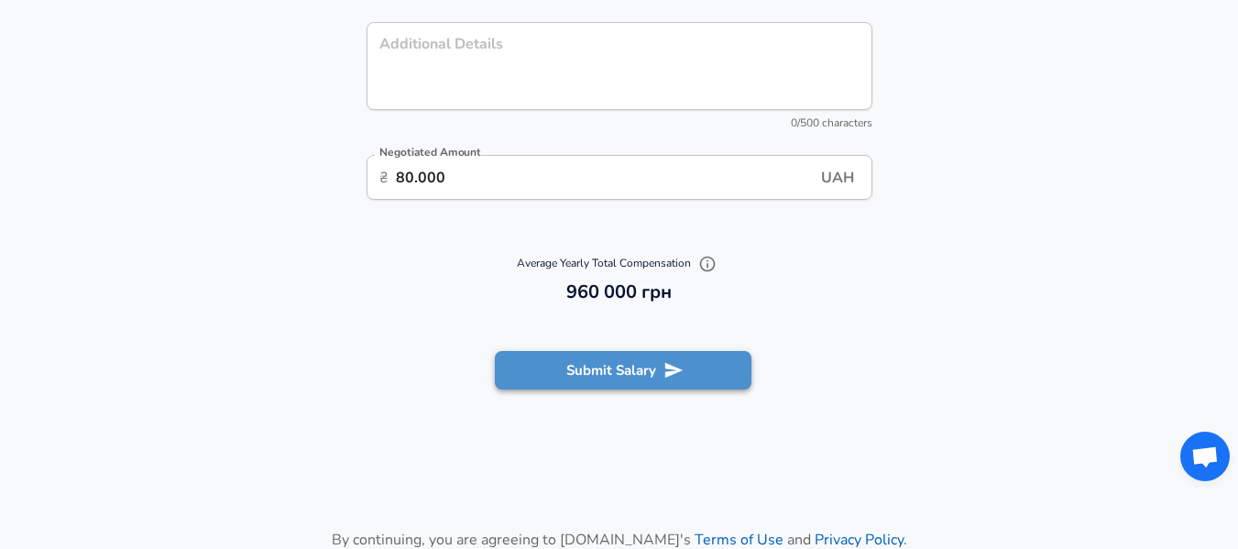
click at [663, 359] on button "Submit Salary" at bounding box center [623, 370] width 257 height 38
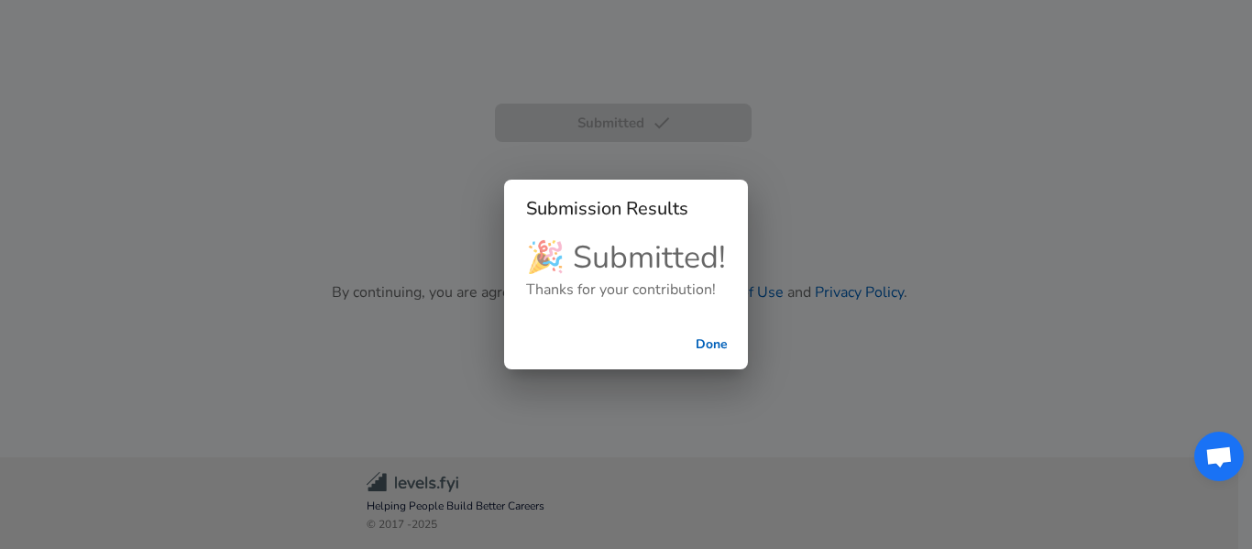
scroll to position [601, 0]
